Goal: Find contact information: Obtain details needed to contact an individual or organization

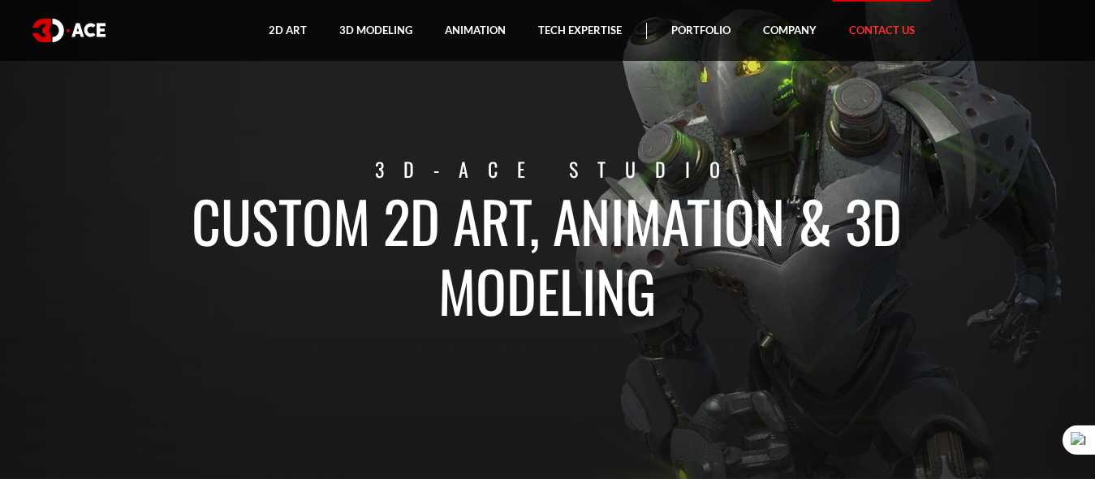
click at [856, 36] on link "Contact Us" at bounding box center [882, 30] width 98 height 61
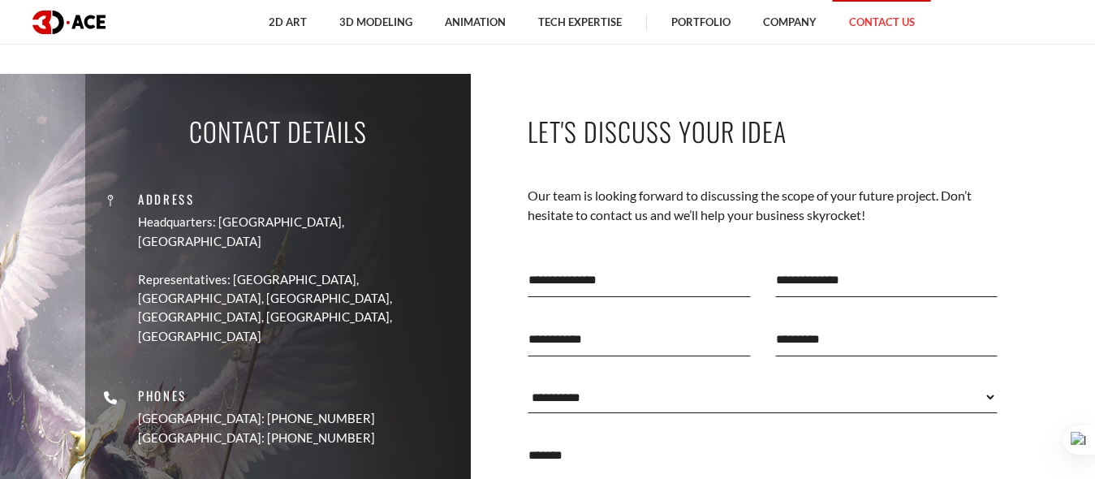
scroll to position [584, 0]
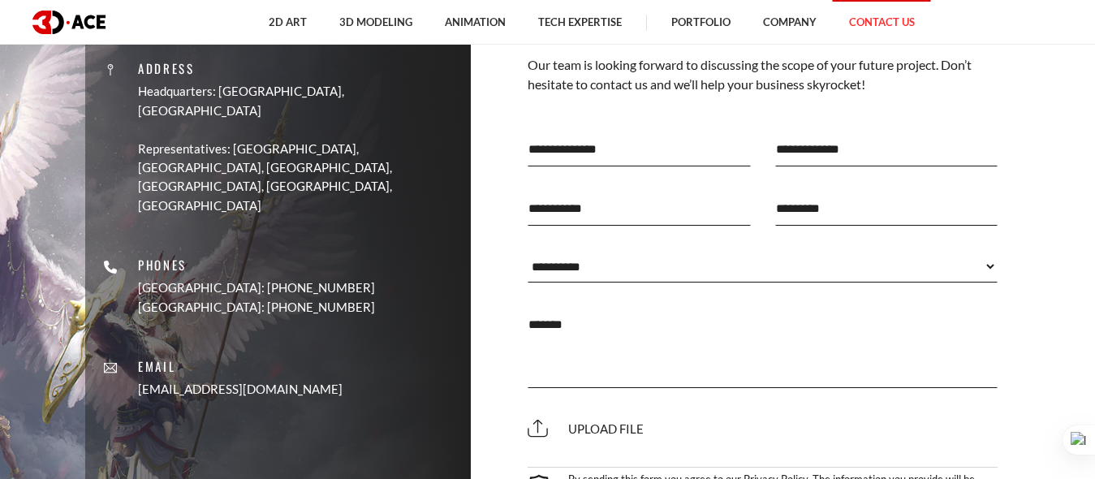
drag, startPoint x: 183, startPoint y: 340, endPoint x: 377, endPoint y: 334, distance: 193.3
click at [377, 334] on div "Address Headquarters: Nicosia, Cyprus Representatives: USA, Canada, UAE, German…" at bounding box center [277, 221] width 361 height 381
copy link "[EMAIL_ADDRESS][DOMAIN_NAME]"
